Goal: Task Accomplishment & Management: Complete application form

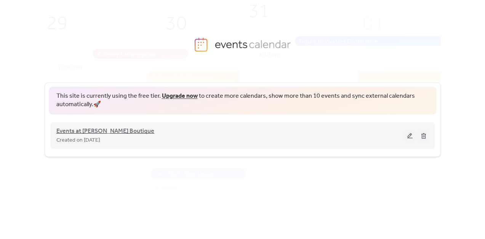
click at [120, 132] on span "Events at [PERSON_NAME] Boutique" at bounding box center [105, 131] width 98 height 9
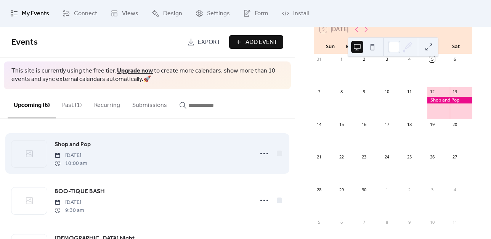
click at [71, 143] on span "Shop and Pop" at bounding box center [73, 144] width 36 height 9
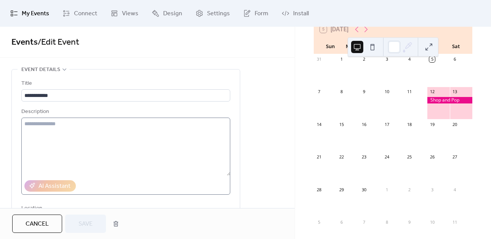
drag, startPoint x: 68, startPoint y: 176, endPoint x: 58, endPoint y: 128, distance: 49.1
click at [58, 128] on label at bounding box center [125, 155] width 209 height 77
click at [58, 128] on textarea at bounding box center [125, 146] width 209 height 58
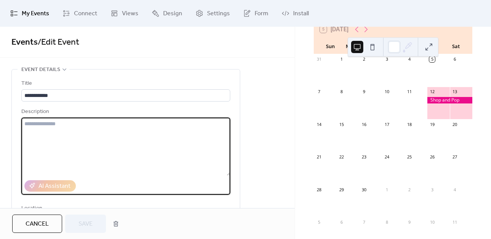
click at [58, 128] on textarea at bounding box center [125, 146] width 209 height 58
paste textarea "**********"
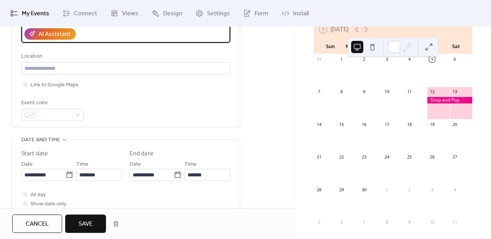
scroll to position [152, 0]
type textarea "**********"
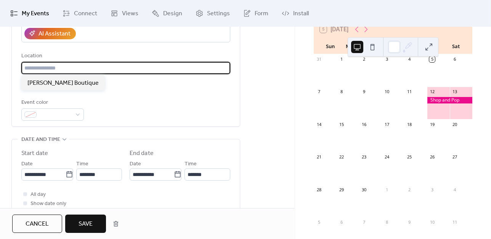
click at [47, 64] on input "text" at bounding box center [125, 68] width 209 height 12
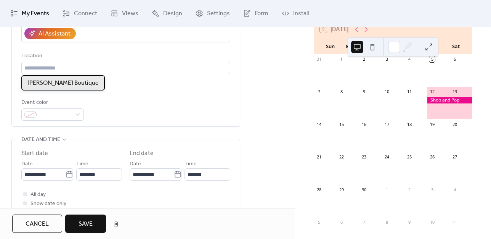
click at [49, 85] on span "[PERSON_NAME] Boutique" at bounding box center [62, 83] width 71 height 9
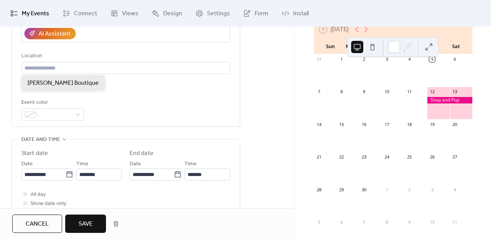
type input "**********"
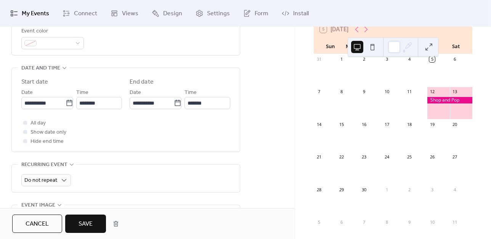
scroll to position [225, 0]
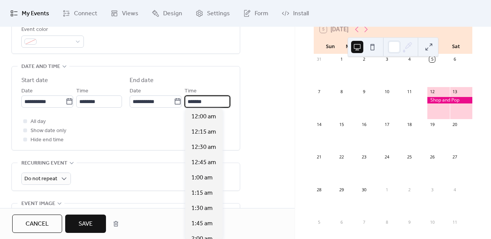
click at [198, 98] on input "*******" at bounding box center [208, 101] width 46 height 12
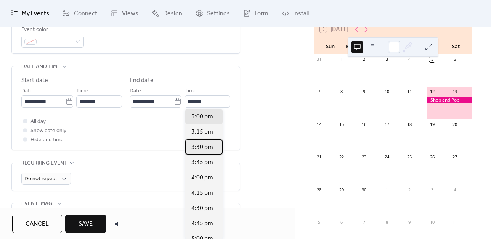
click at [204, 145] on span "3:30 pm" at bounding box center [202, 147] width 22 height 9
type input "*******"
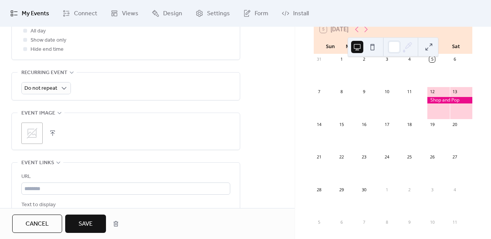
scroll to position [316, 0]
click at [35, 130] on icon at bounding box center [32, 133] width 12 height 12
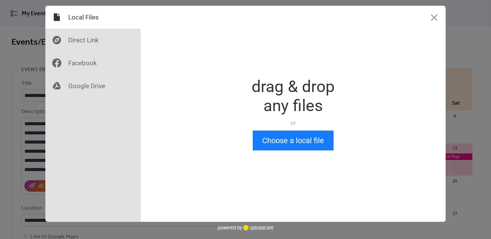
scroll to position [0, 0]
click at [429, 17] on button "Close" at bounding box center [434, 17] width 23 height 23
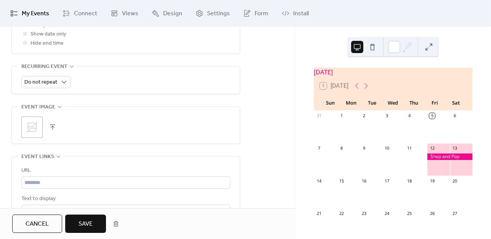
scroll to position [323, 0]
click at [54, 122] on button "button" at bounding box center [52, 125] width 11 height 11
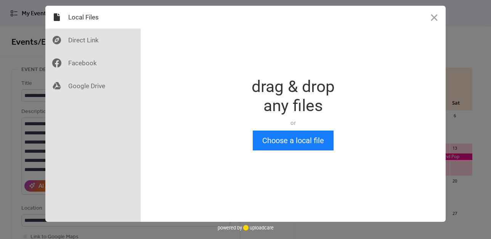
scroll to position [0, 0]
click at [318, 139] on button "Choose a local file" at bounding box center [293, 140] width 81 height 20
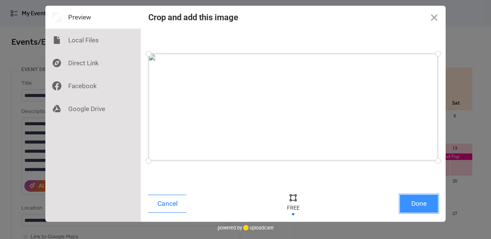
click at [420, 200] on button "Done" at bounding box center [419, 203] width 38 height 18
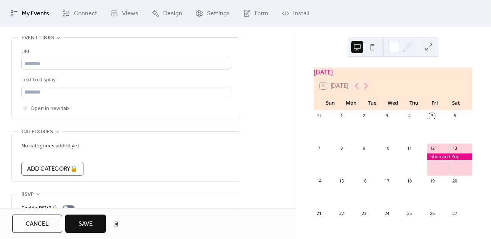
scroll to position [477, 0]
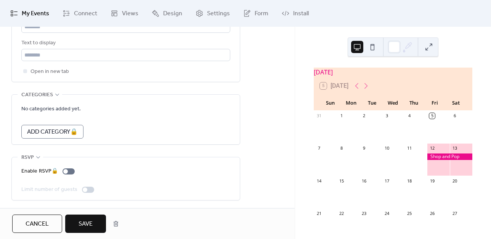
click at [85, 223] on span "Save" at bounding box center [86, 223] width 14 height 9
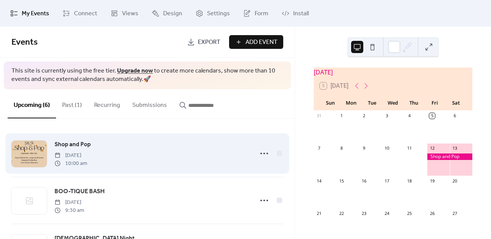
click at [34, 155] on div at bounding box center [28, 153] width 35 height 27
